Goal: Task Accomplishment & Management: Use online tool/utility

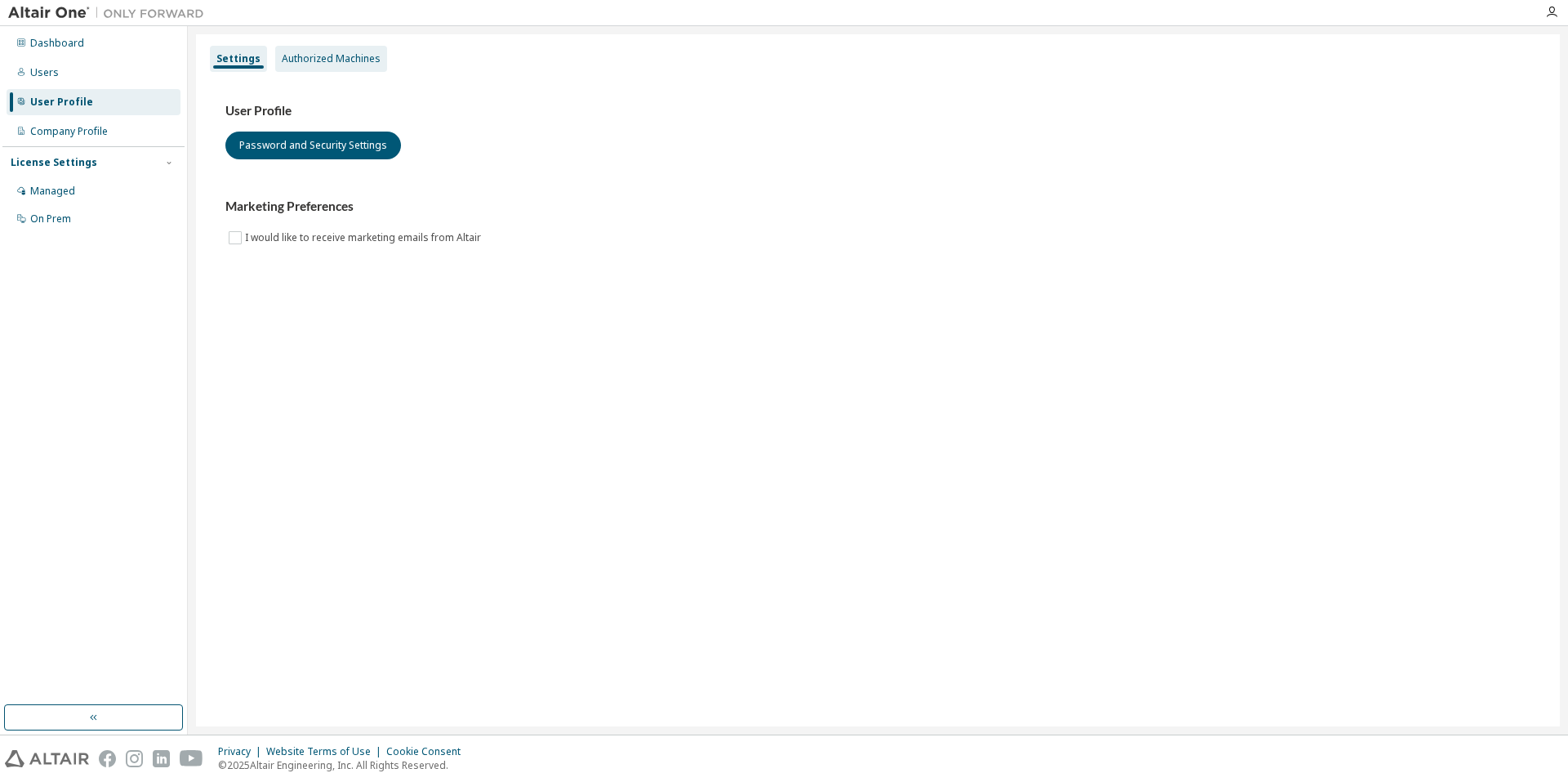
click at [340, 68] on div "Authorized Machines" at bounding box center [332, 58] width 112 height 27
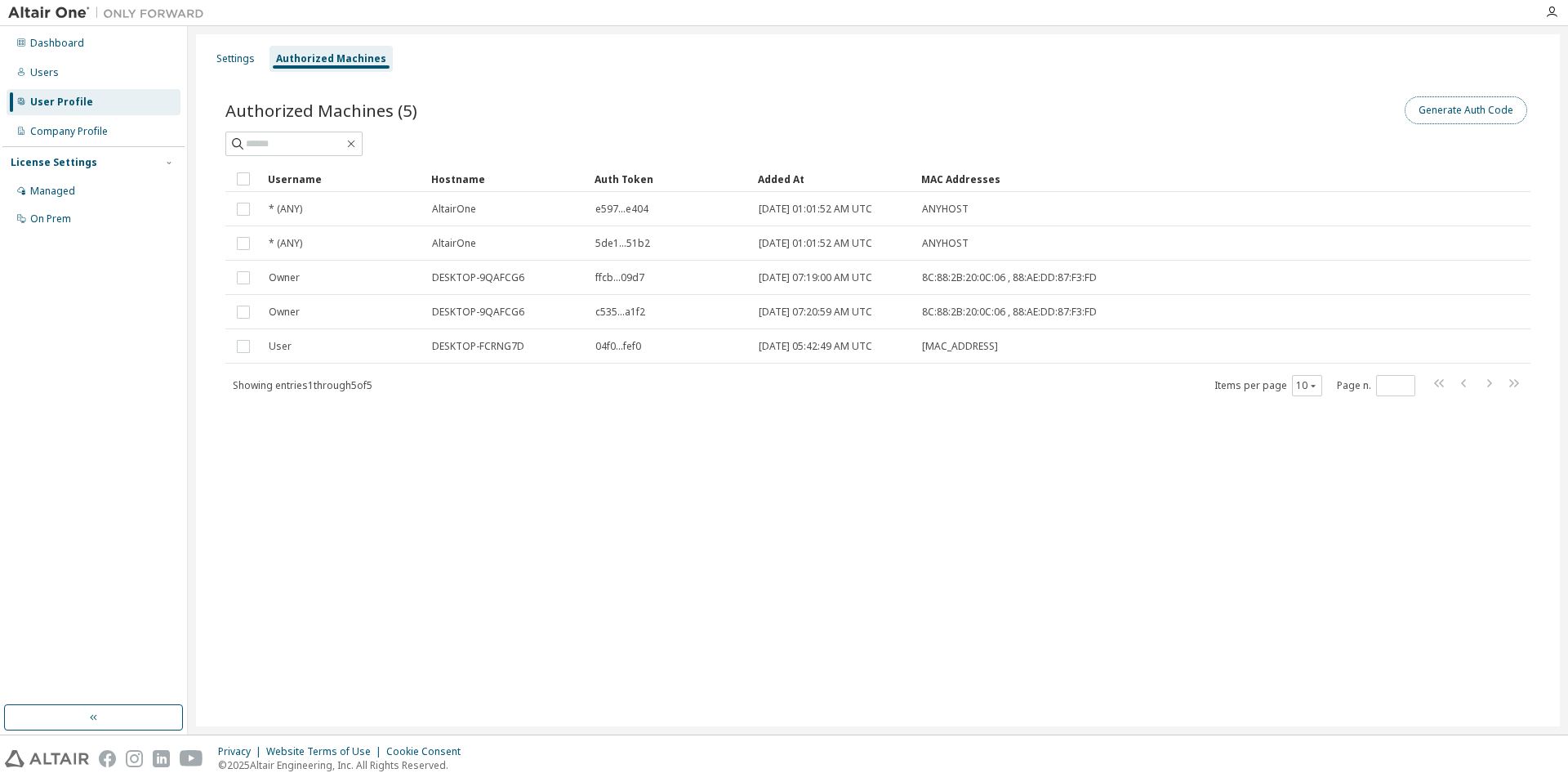
click at [1475, 104] on button "Generate Auth Code" at bounding box center [1466, 110] width 122 height 28
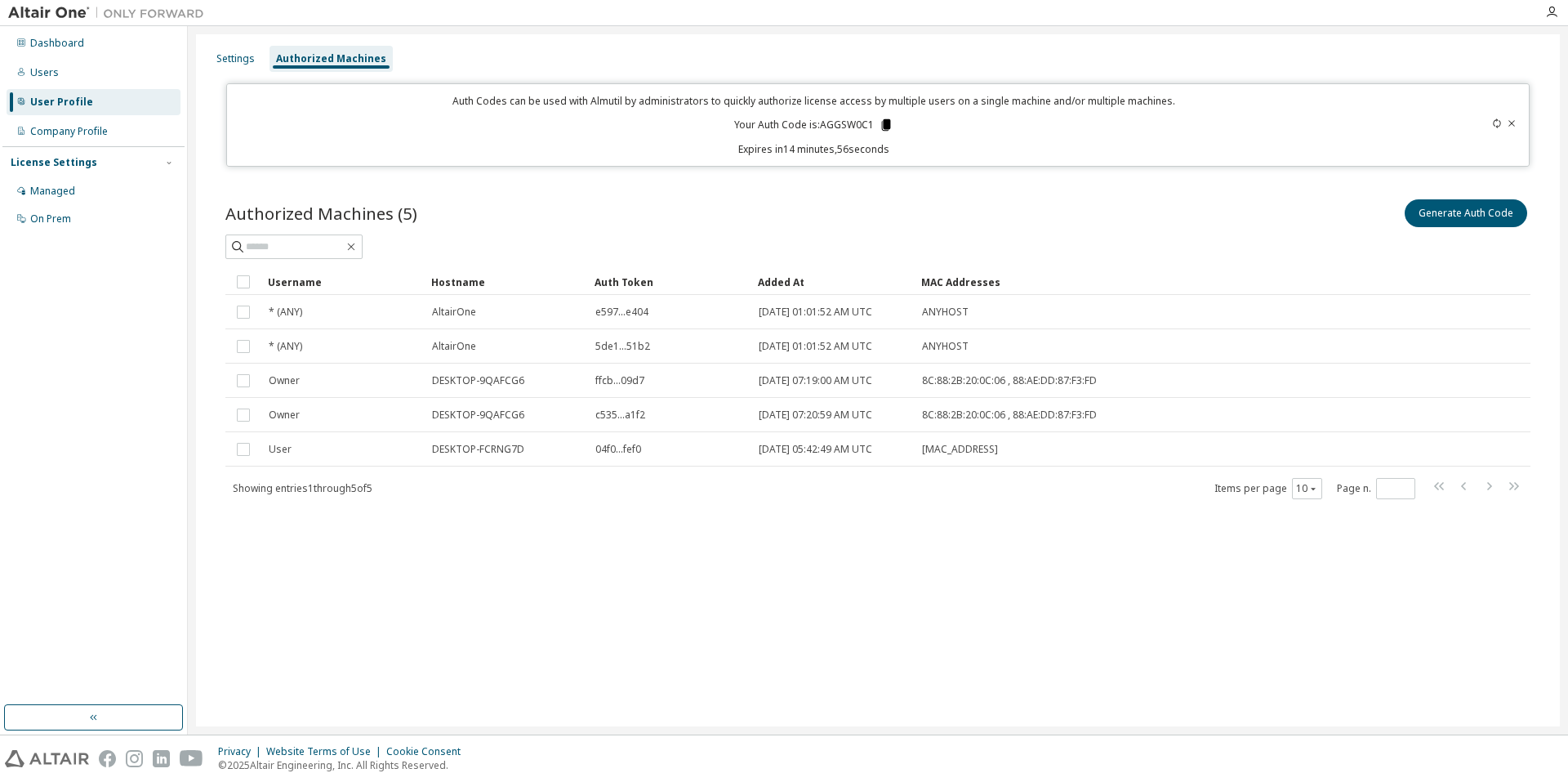
click at [888, 127] on icon at bounding box center [886, 125] width 9 height 12
click at [887, 124] on icon at bounding box center [886, 125] width 9 height 12
click at [885, 128] on icon at bounding box center [886, 125] width 9 height 12
